Goal: Task Accomplishment & Management: Complete application form

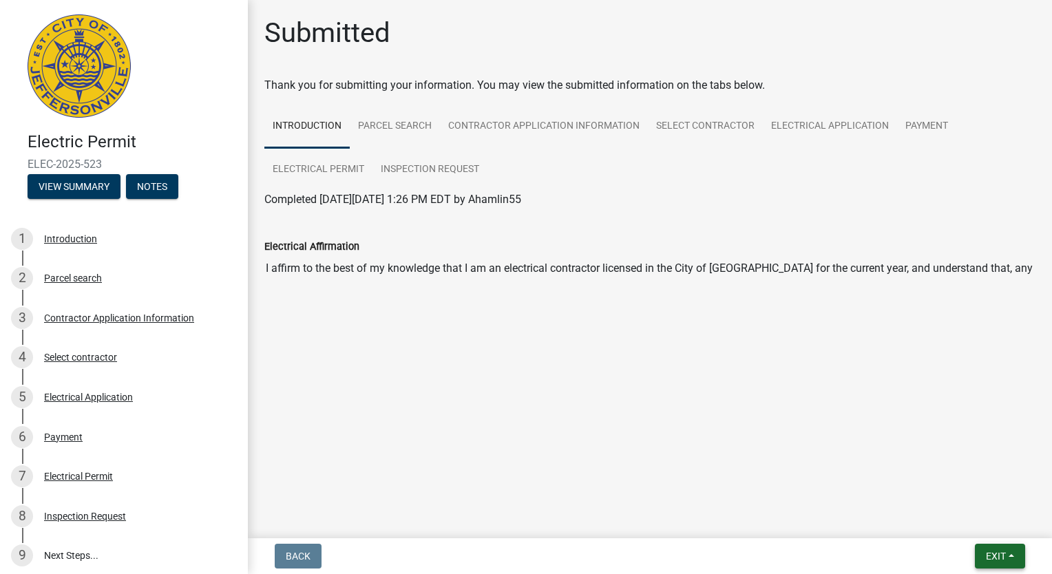
click at [995, 553] on span "Exit" at bounding box center [996, 556] width 20 height 11
click at [973, 534] on button "Save & Exit" at bounding box center [970, 520] width 110 height 33
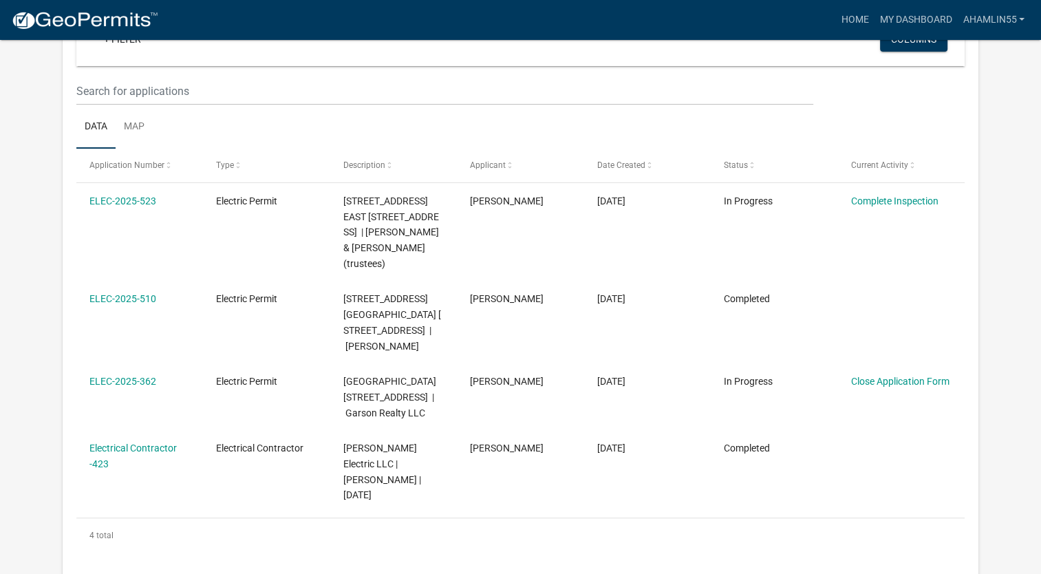
scroll to position [157, 0]
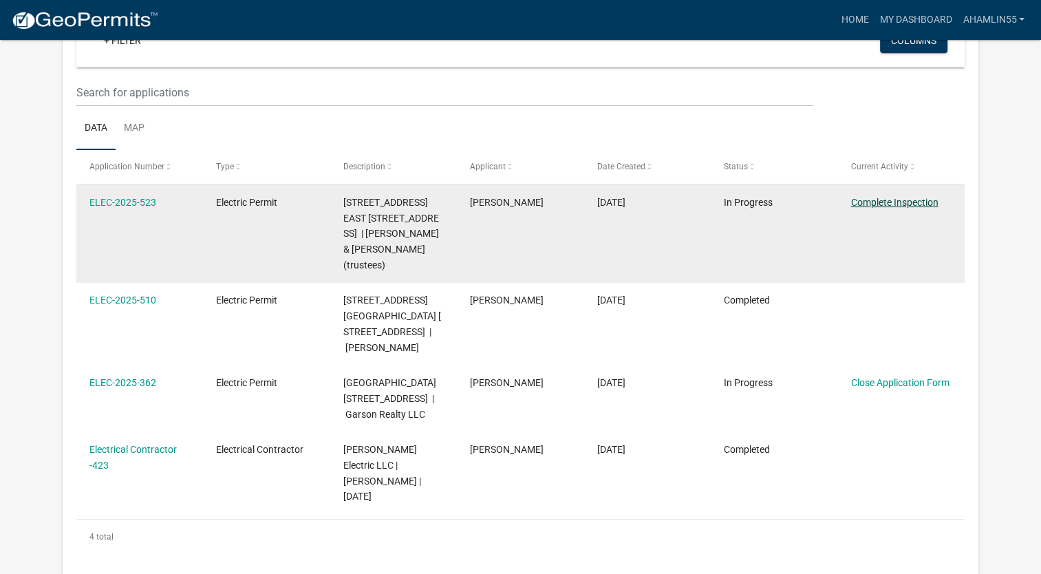
click at [917, 205] on link "Complete Inspection" at bounding box center [894, 202] width 87 height 11
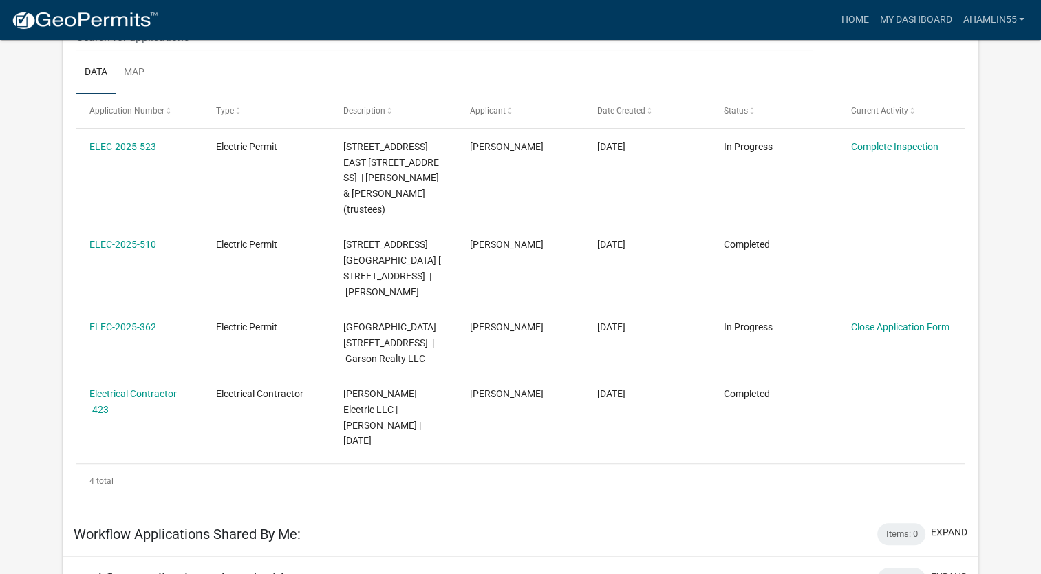
scroll to position [204, 0]
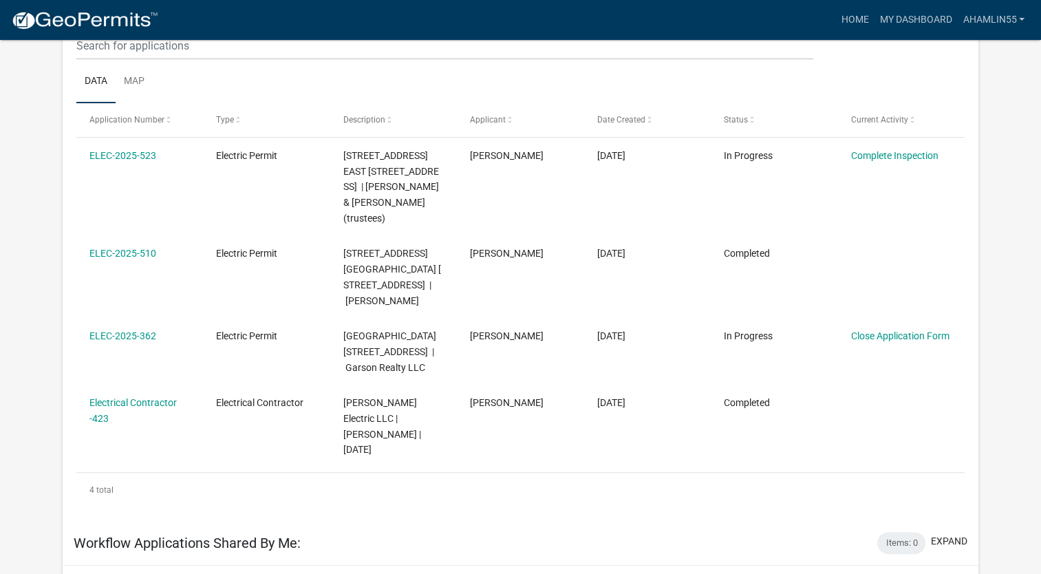
click at [777, 32] on div "Home My Dashboard Ahamlin55 Account Logout" at bounding box center [599, 20] width 861 height 26
